Goal: Navigation & Orientation: Go to known website

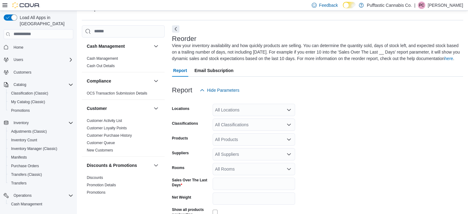
scroll to position [27, 0]
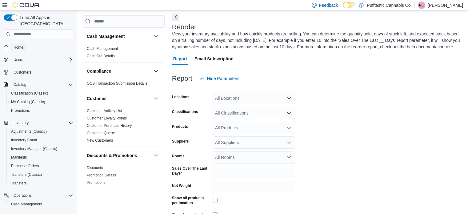
click at [19, 44] on span "Home" at bounding box center [19, 47] width 10 height 7
